Goal: Task Accomplishment & Management: Complete application form

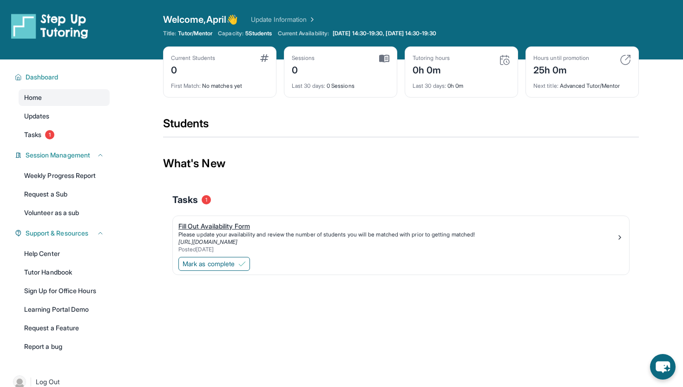
click at [230, 229] on div "Fill Out Availability Form" at bounding box center [397, 226] width 438 height 9
click at [47, 134] on span "1" at bounding box center [49, 134] width 9 height 9
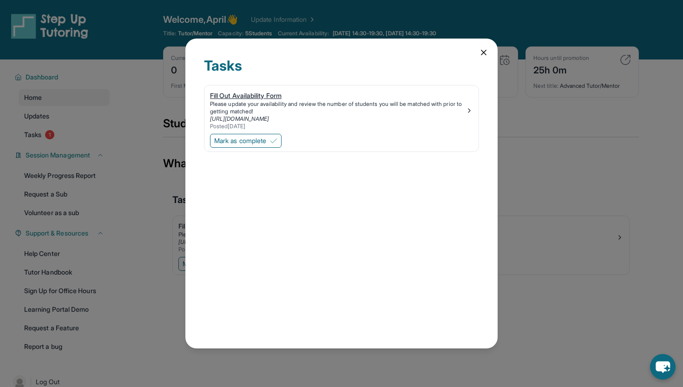
click at [465, 111] on div "Please update your availability and review the number of students you will be m…" at bounding box center [338, 107] width 256 height 15
click at [253, 120] on link "[URL][DOMAIN_NAME]" at bounding box center [239, 118] width 59 height 7
click at [469, 114] on img at bounding box center [469, 110] width 7 height 7
click at [485, 52] on icon at bounding box center [483, 52] width 9 height 9
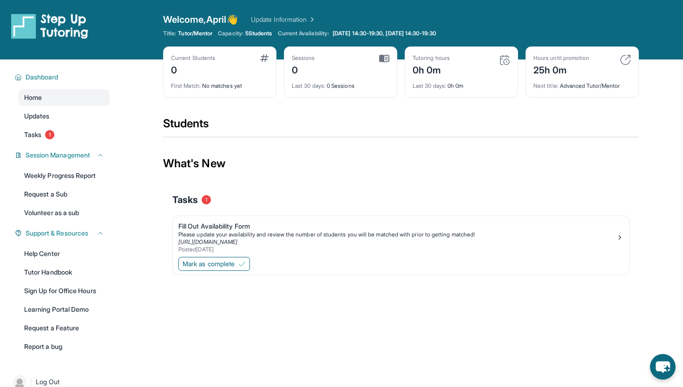
click at [248, 60] on div "Current Students 0" at bounding box center [220, 65] width 98 height 22
click at [52, 135] on span "1" at bounding box center [49, 134] width 9 height 9
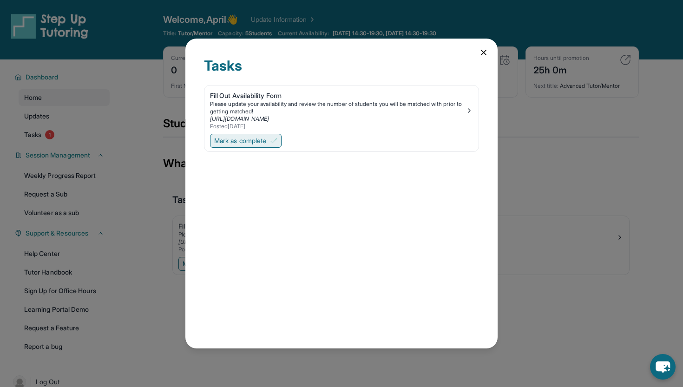
click at [249, 138] on span "Mark as complete" at bounding box center [240, 140] width 52 height 9
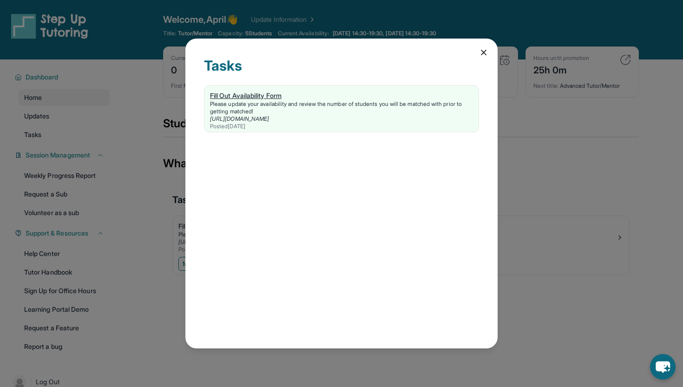
click at [241, 116] on link "[URL][DOMAIN_NAME]" at bounding box center [239, 118] width 59 height 7
click at [249, 126] on div "Posted 9/12/2025" at bounding box center [341, 126] width 263 height 7
click at [381, 136] on div "Fill Out Availability Form Please update your availability and review the numbe…" at bounding box center [341, 110] width 275 height 51
click at [396, 116] on div "[URL][DOMAIN_NAME]" at bounding box center [341, 118] width 263 height 7
click at [82, 262] on div "Tasks Fill Out Availability Form Please update your availability and review the…" at bounding box center [341, 193] width 683 height 387
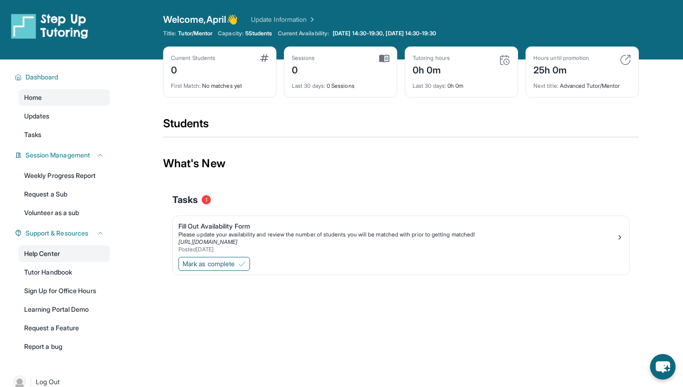
click at [53, 257] on link "Help Center" at bounding box center [64, 253] width 91 height 17
click at [317, 32] on span "Current Availability:" at bounding box center [303, 33] width 51 height 7
click at [365, 35] on span "[DATE] 14:30-19:30, [DATE] 14:30-19:30" at bounding box center [385, 33] width 104 height 7
click at [194, 77] on div "First Match : No matches yet" at bounding box center [220, 83] width 98 height 13
